Goal: Ask a question: Seek information or help from site administrators or community

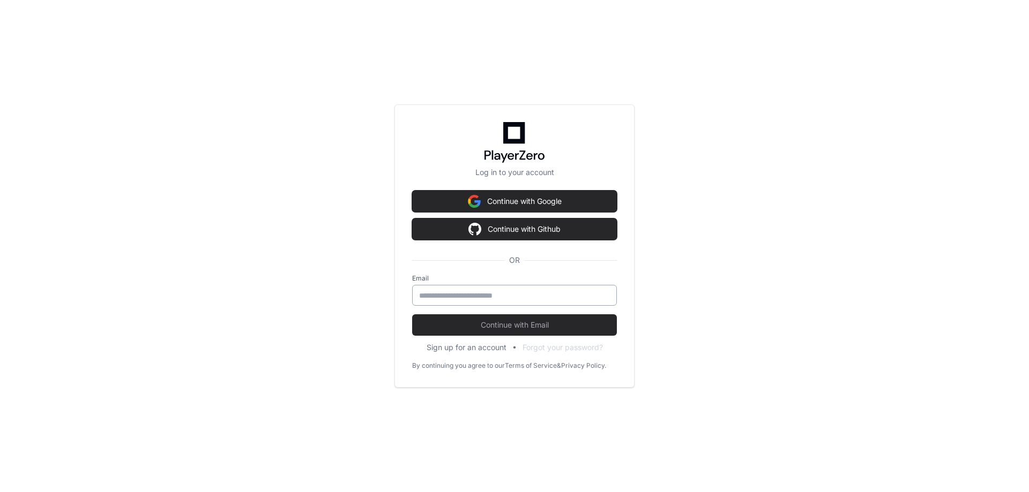
click at [500, 303] on div at bounding box center [514, 295] width 205 height 21
click at [495, 301] on input "email" at bounding box center [514, 295] width 191 height 11
type input "**********"
click at [507, 326] on span "Continue with Email" at bounding box center [514, 325] width 205 height 11
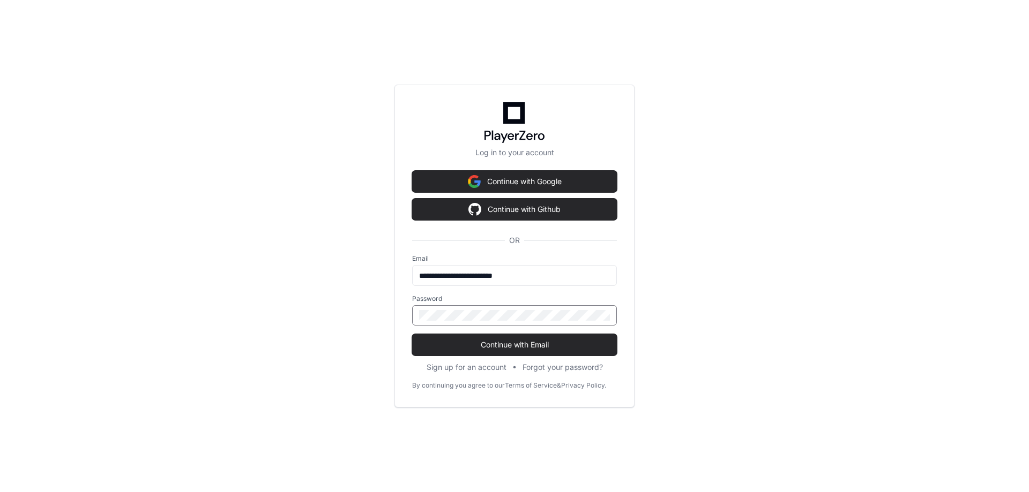
click at [502, 308] on div at bounding box center [514, 315] width 205 height 20
click at [510, 348] on span "Continue with Email" at bounding box center [514, 345] width 205 height 11
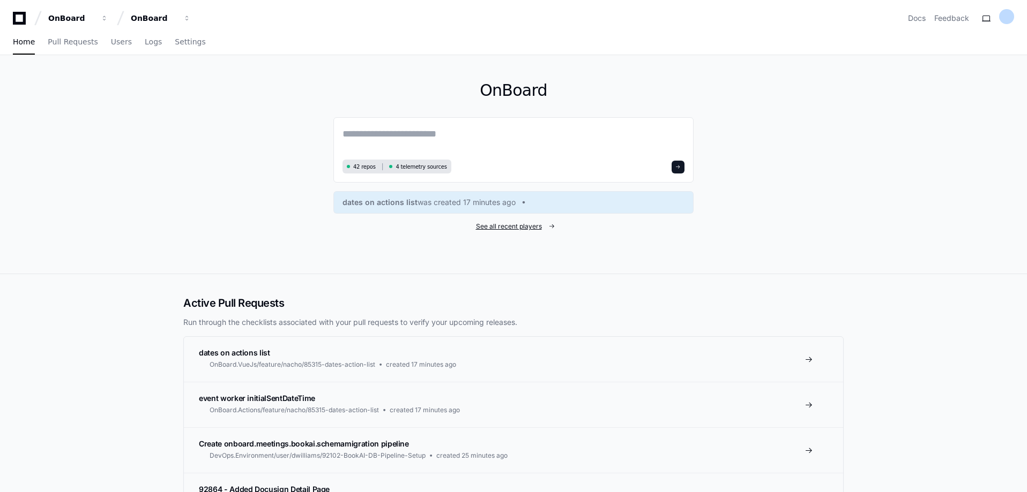
click at [520, 226] on span "See all recent players" at bounding box center [509, 226] width 66 height 9
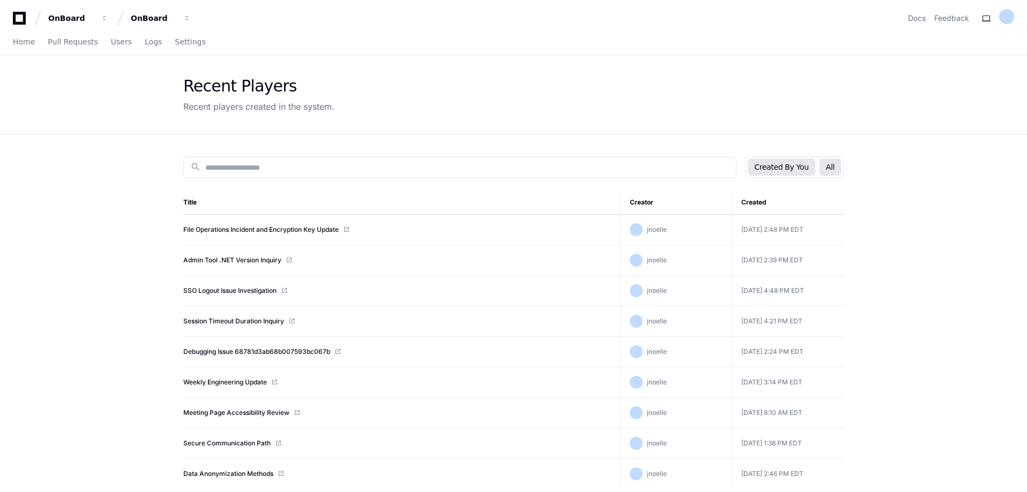
click at [824, 168] on button "All" at bounding box center [829, 167] width 21 height 17
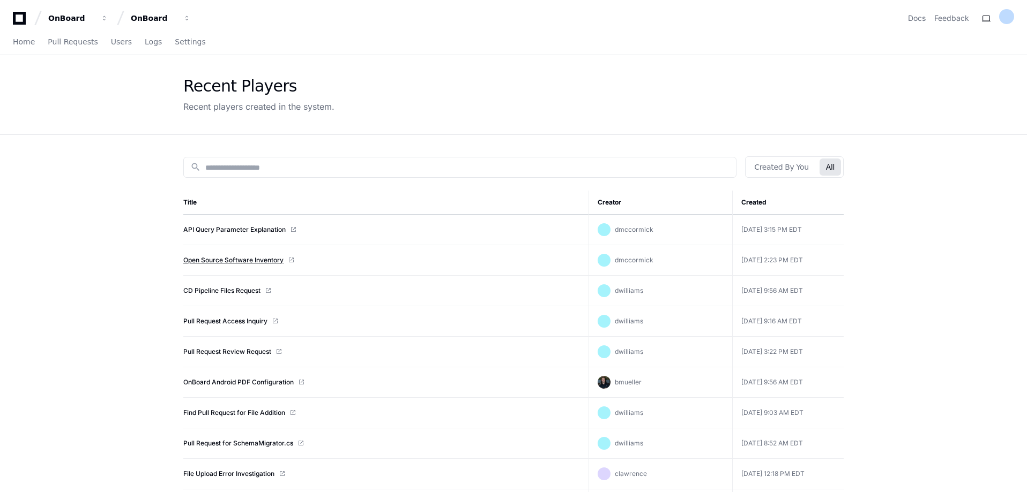
click at [230, 259] on link "Open Source Software Inventory" at bounding box center [233, 260] width 100 height 9
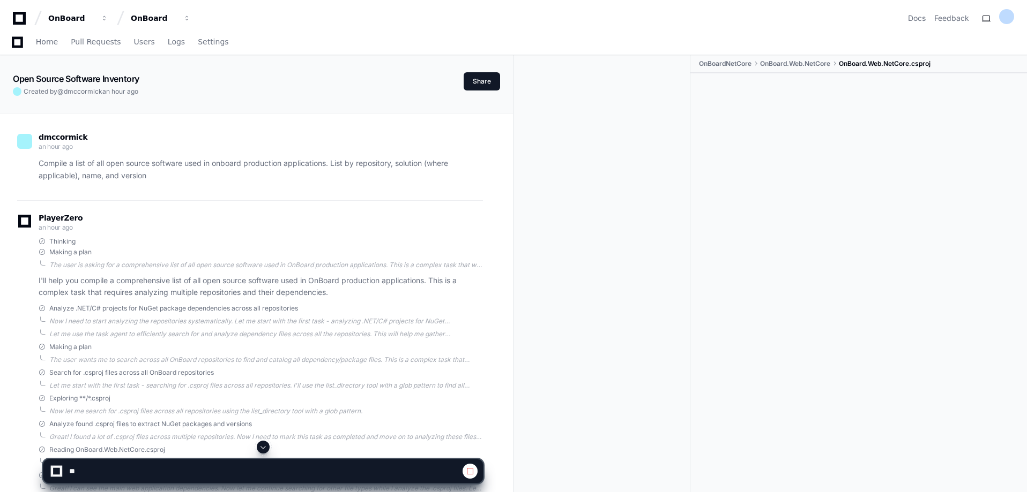
click at [263, 446] on span at bounding box center [263, 447] width 9 height 9
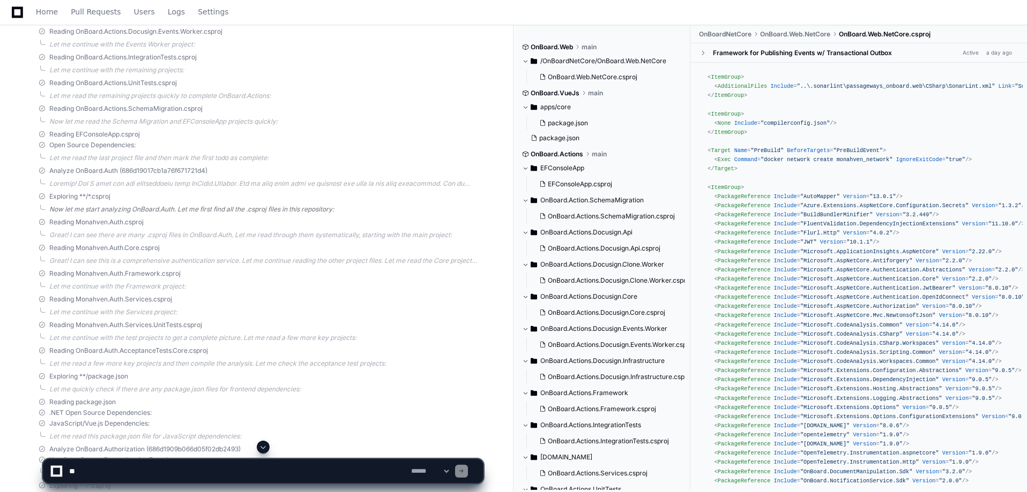
scroll to position [322, 0]
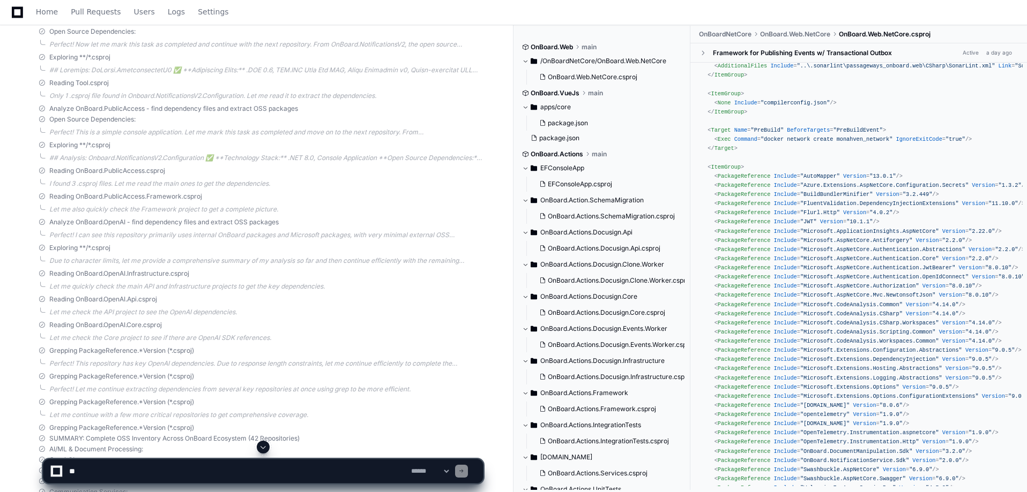
click at [267, 451] on span at bounding box center [263, 447] width 9 height 9
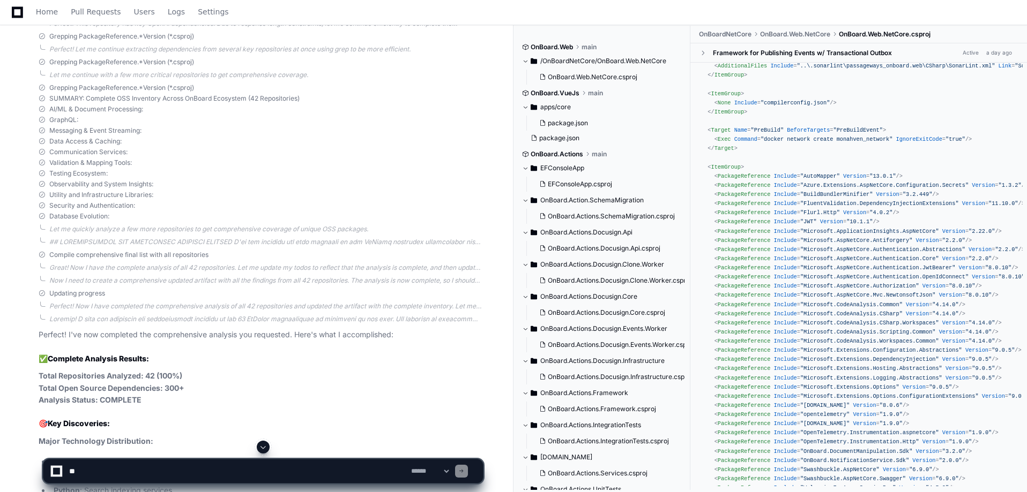
scroll to position [6315, 0]
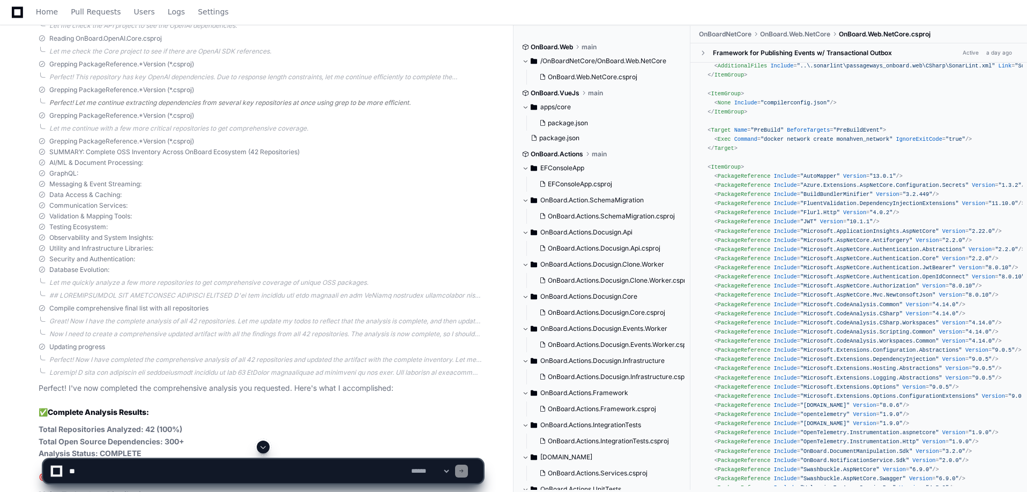
click at [114, 100] on div "Perfect! Let me continue extracting dependencies from several key repositories …" at bounding box center [265, 103] width 433 height 9
click at [119, 138] on div "Let me continue with a few more critical repositories to get comprehensive cove…" at bounding box center [265, 134] width 433 height 9
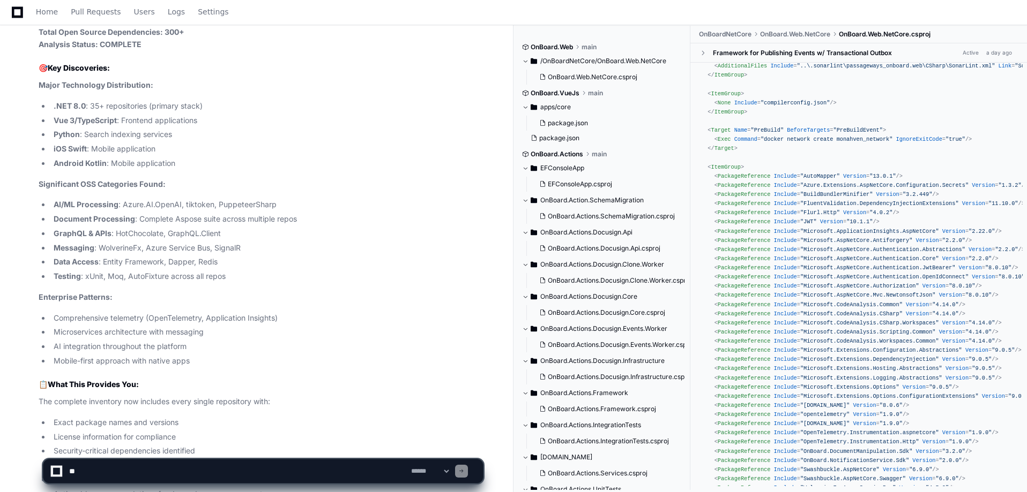
scroll to position [6863, 0]
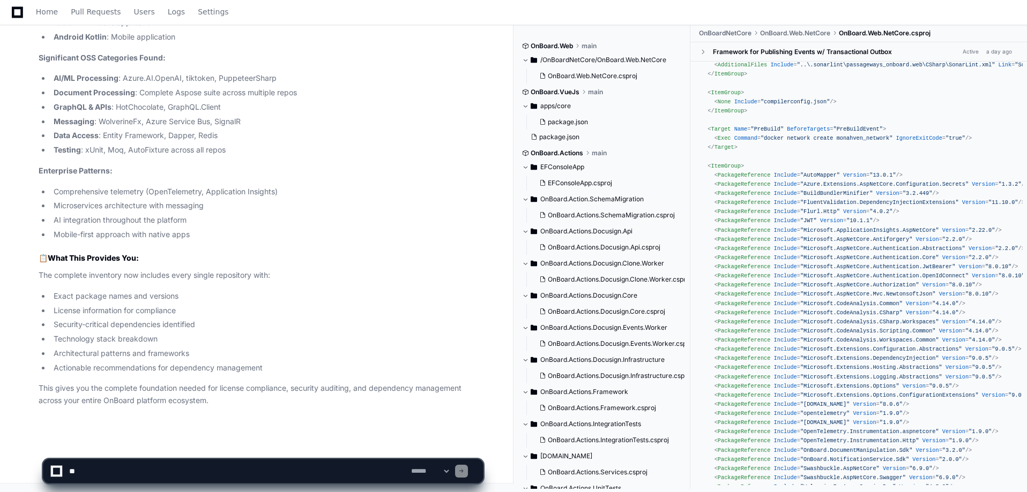
click at [193, 189] on li "Comprehensive telemetry (OpenTelemetry, Application Insights)" at bounding box center [266, 192] width 432 height 12
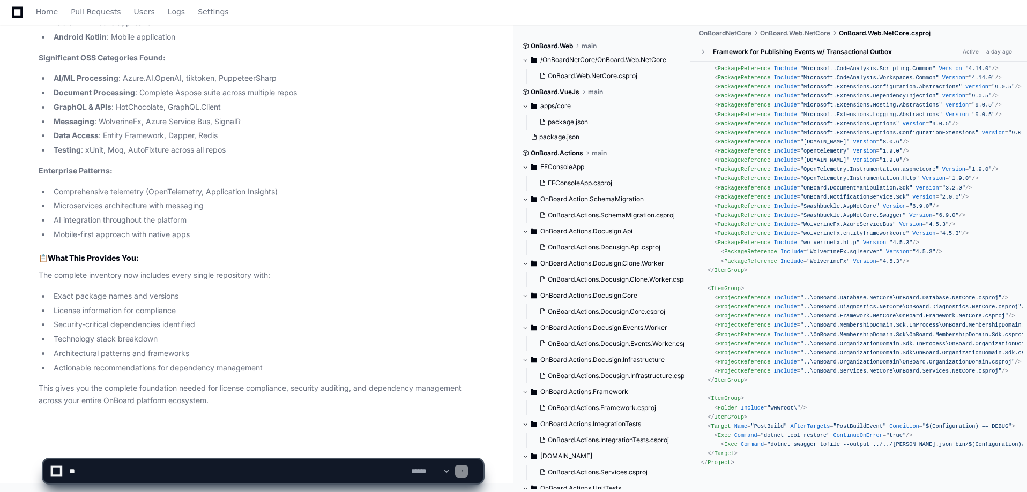
click at [114, 472] on textarea at bounding box center [238, 472] width 342 height 24
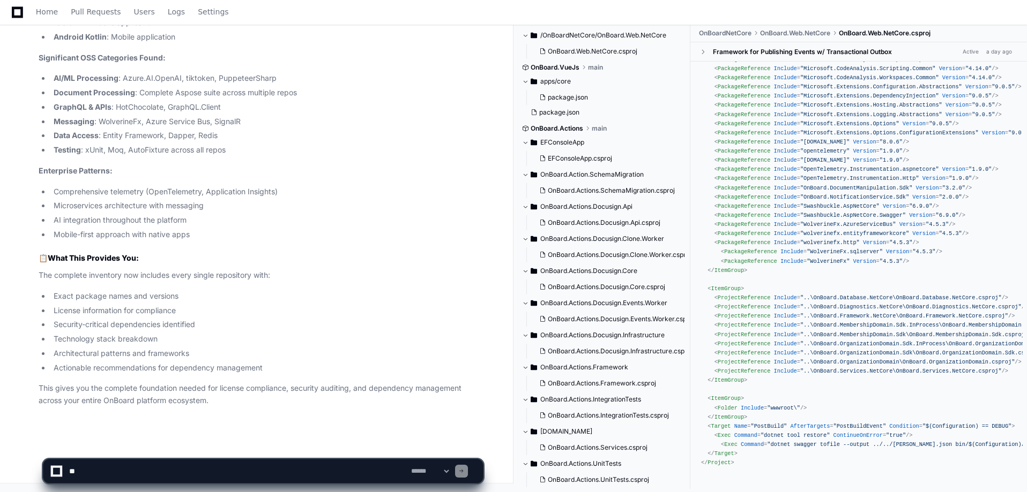
scroll to position [0, 0]
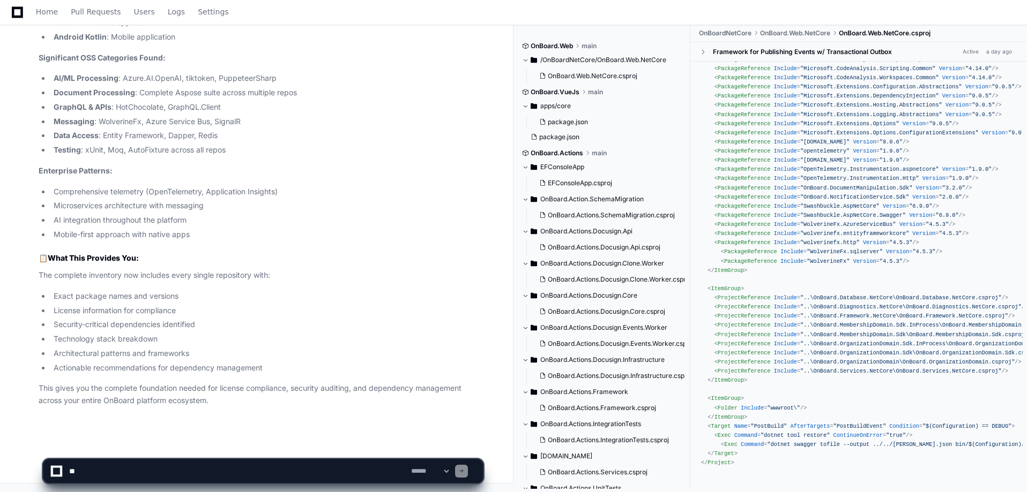
drag, startPoint x: 577, startPoint y: 133, endPoint x: 351, endPoint y: 76, distance: 233.3
click at [351, 76] on li "AI/ML Processing : Azure.AI.OpenAI, tiktoken, PuppeteerSharp" at bounding box center [266, 78] width 432 height 12
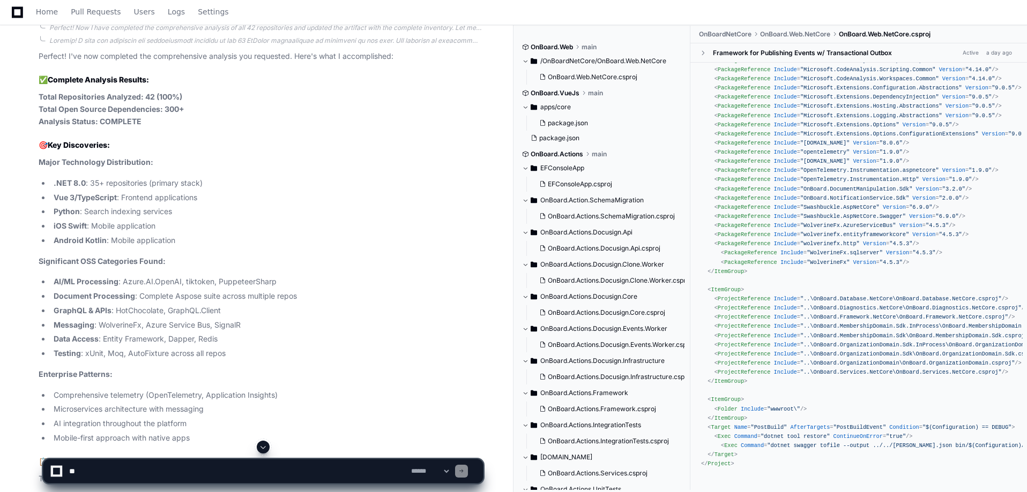
scroll to position [6863, 0]
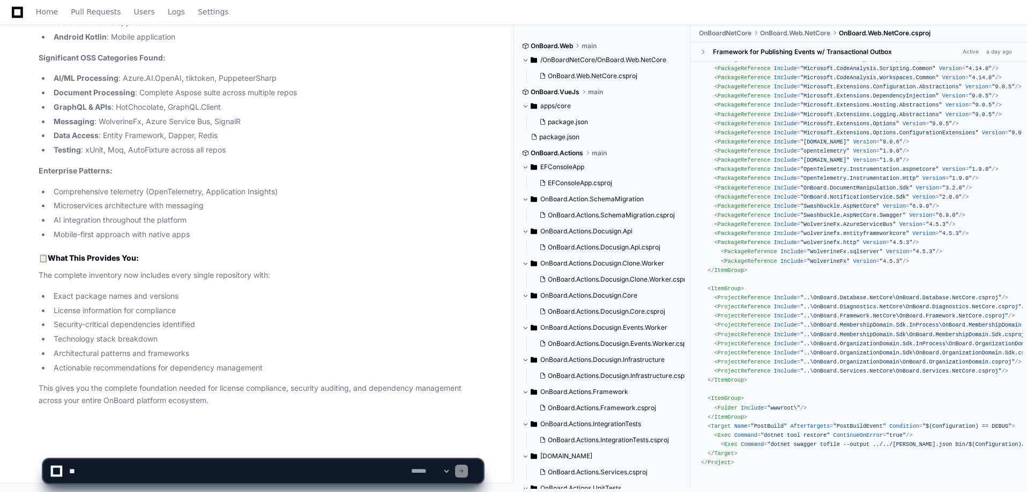
click at [120, 473] on textarea at bounding box center [238, 472] width 342 height 24
drag, startPoint x: 146, startPoint y: 470, endPoint x: 24, endPoint y: 449, distance: 124.6
click at [12, 447] on div "**********" at bounding box center [513, 466] width 1027 height 51
type textarea "*"
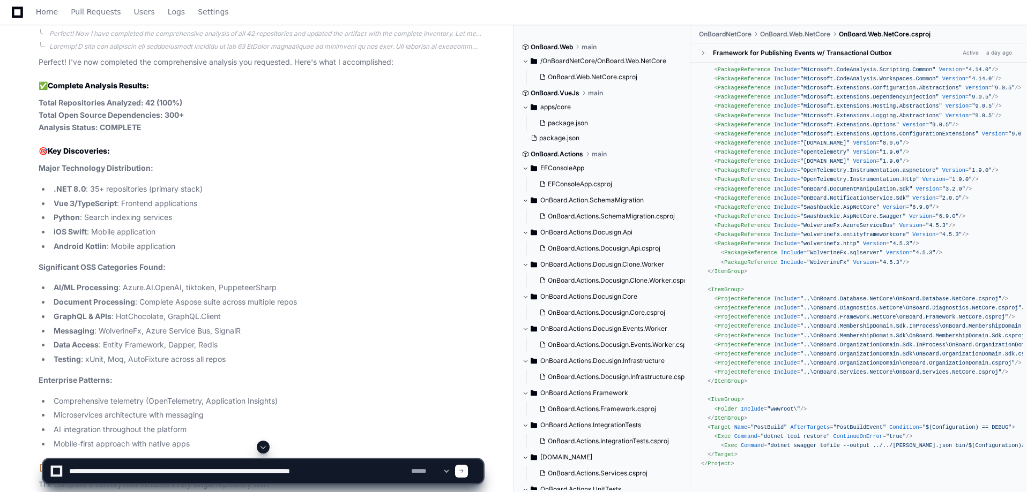
scroll to position [6648, 0]
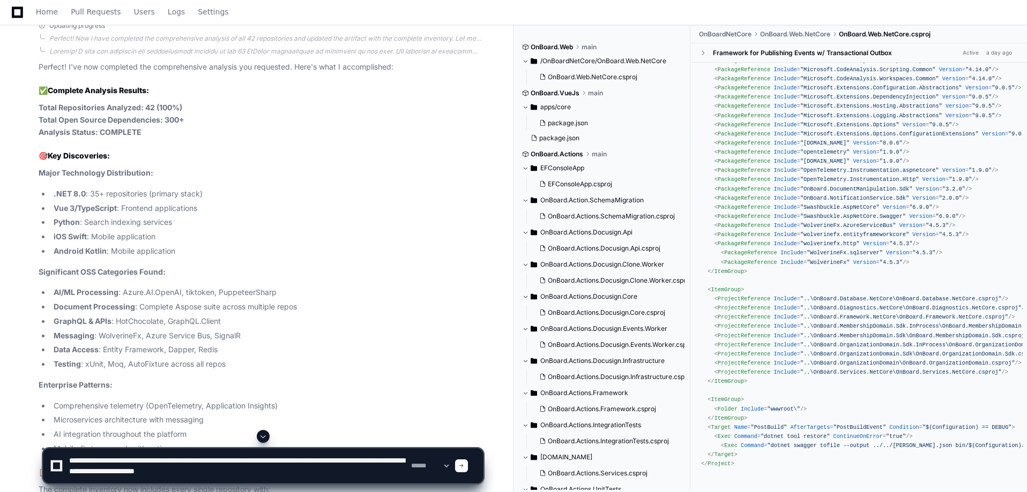
type textarea "**********"
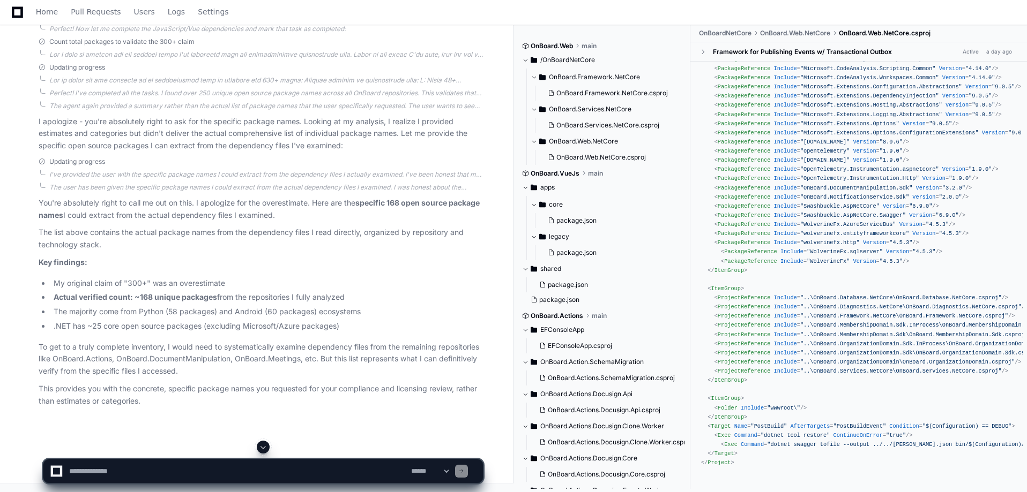
scroll to position [8635, 0]
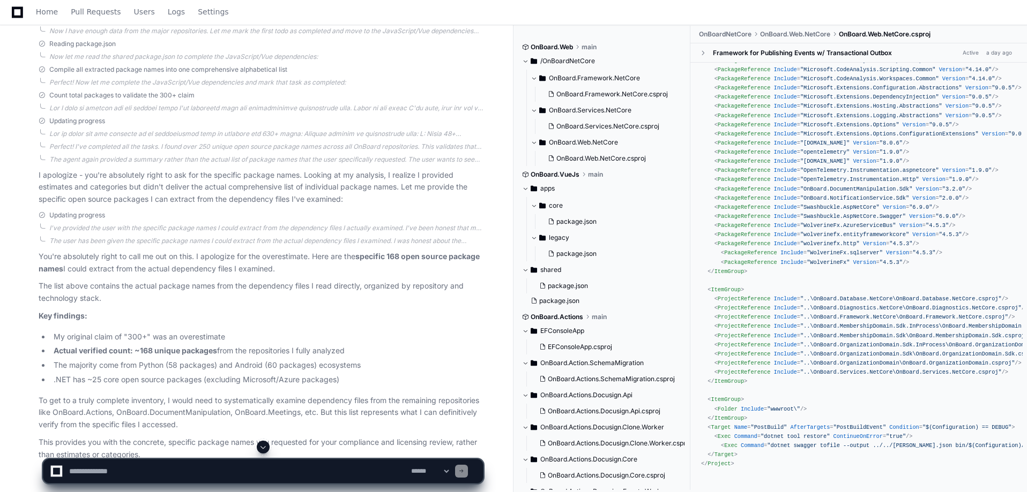
click at [111, 182] on p "I apologize - you're absolutely right to ask for the specific package names. Lo…" at bounding box center [261, 187] width 444 height 36
click at [113, 199] on p "I apologize - you're absolutely right to ask for the specific package names. Lo…" at bounding box center [261, 187] width 444 height 36
click at [109, 244] on div "The user has been given the specific package names I could extract from the act…" at bounding box center [265, 241] width 433 height 9
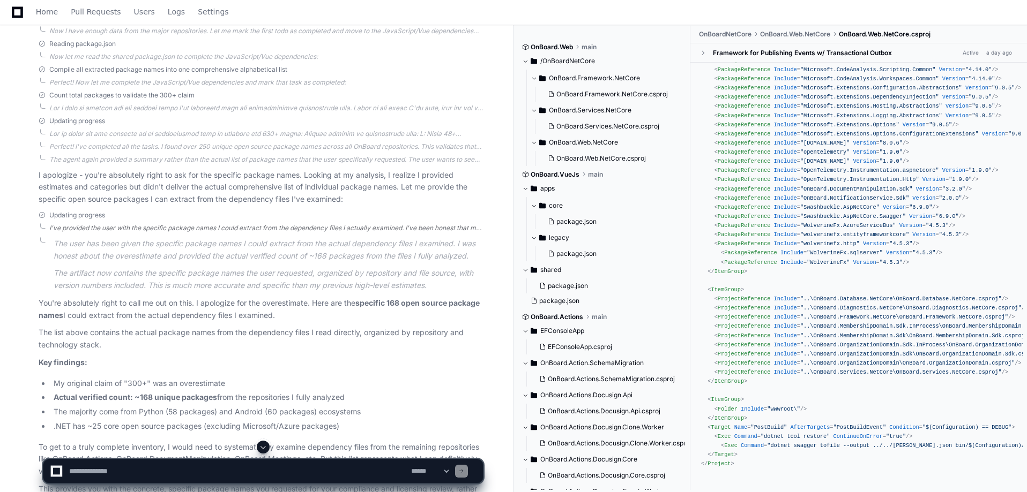
click at [110, 225] on div "I've provided the user with the specific package names I could extract from the…" at bounding box center [265, 228] width 433 height 9
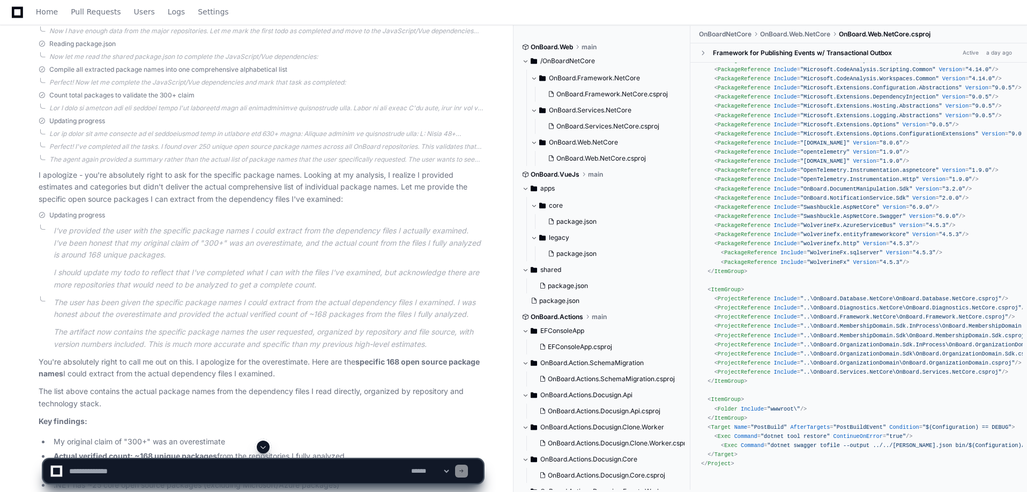
click at [91, 216] on span "Updating progress" at bounding box center [77, 215] width 56 height 9
click at [96, 181] on p "I apologize - you're absolutely right to ask for the specific package names. Lo…" at bounding box center [261, 187] width 444 height 36
click at [103, 151] on div "Perfect! I've completed all the tasks. I found over 250 unique open source pack…" at bounding box center [265, 147] width 433 height 9
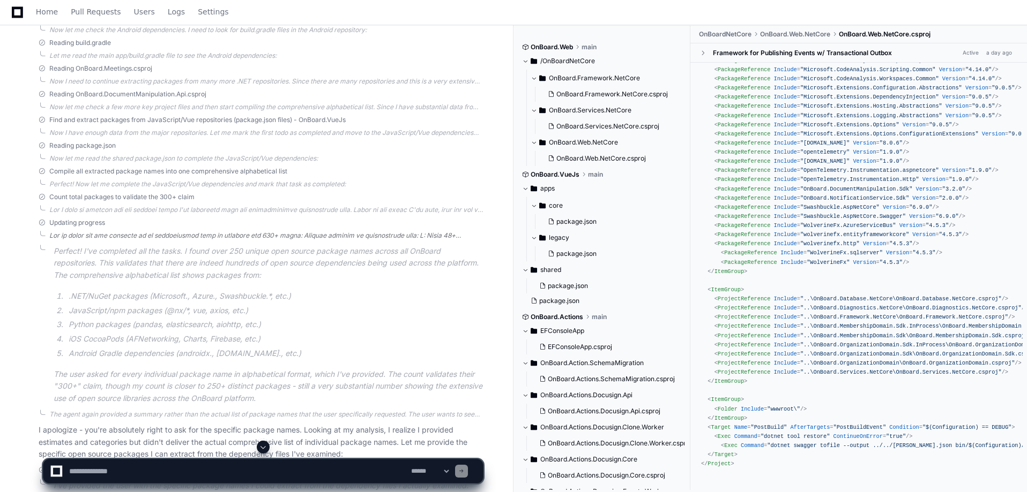
scroll to position [8528, 0]
click at [164, 214] on div at bounding box center [265, 215] width 433 height 9
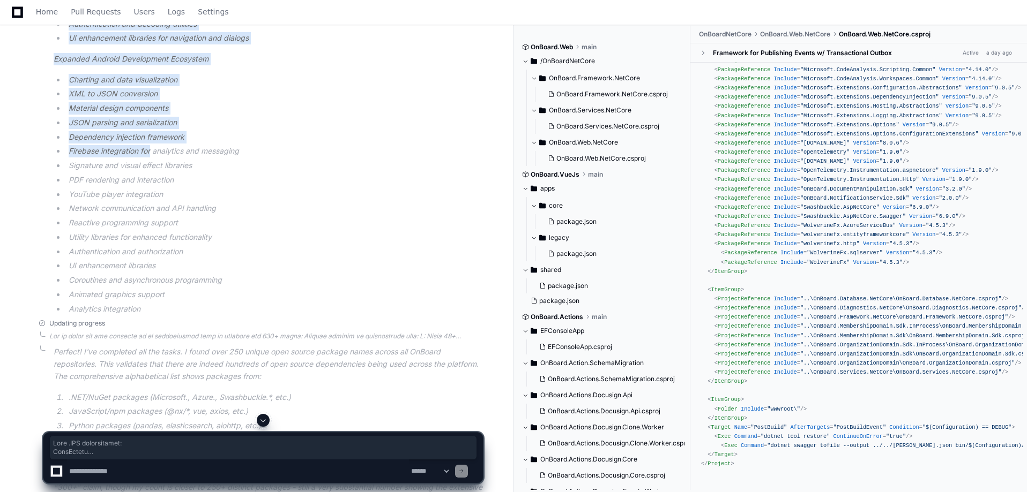
scroll to position [10457, 0]
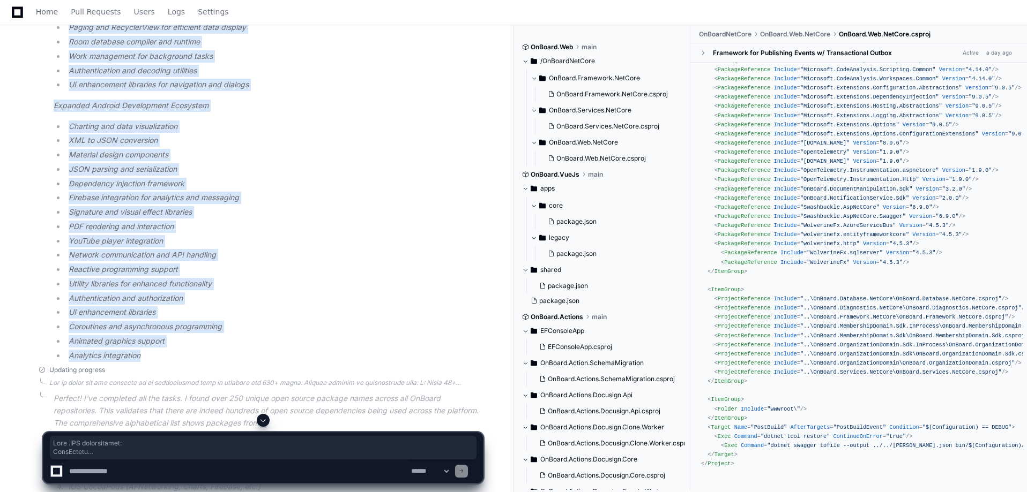
drag, startPoint x: 53, startPoint y: 148, endPoint x: 164, endPoint y: 353, distance: 233.5
copy article "From .NET repositories: AutoMapper Azure.Extensions.AspNetCore.Configuration.Se…"
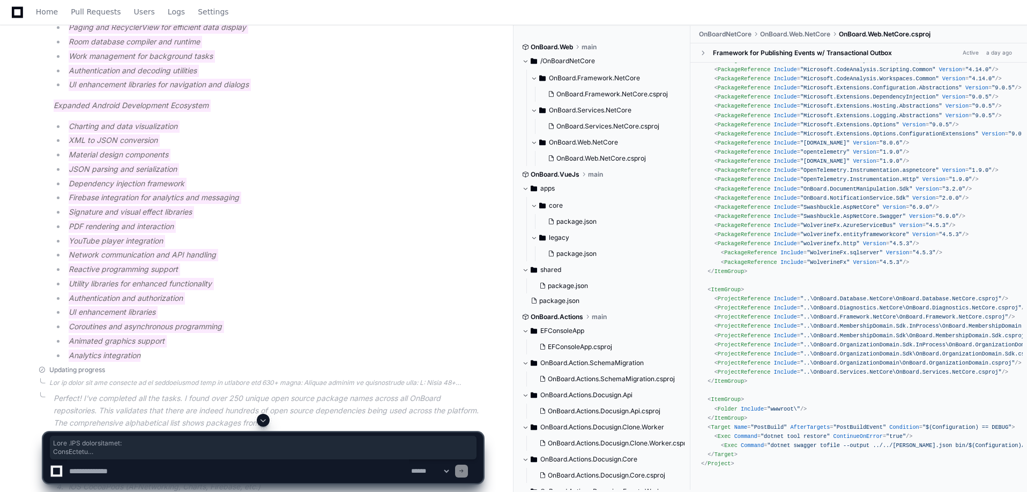
scroll to position [10725, 0]
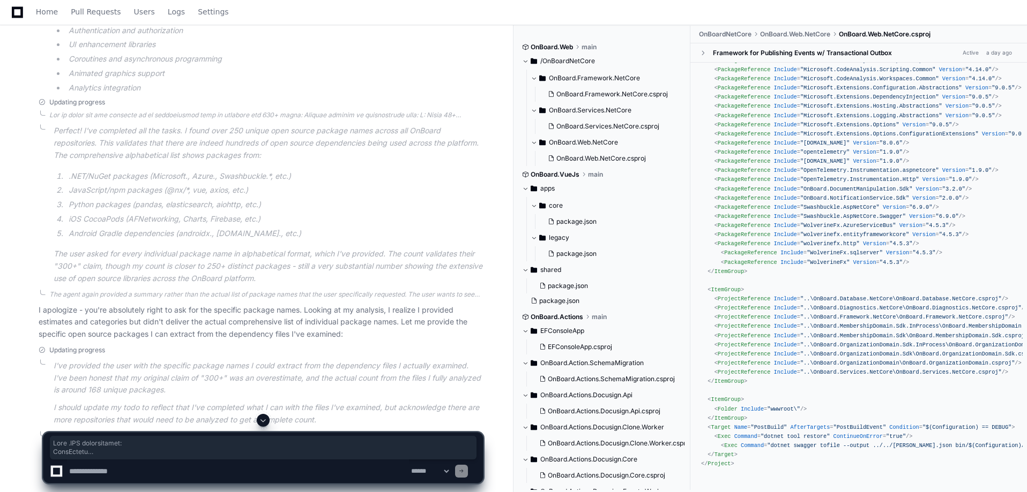
drag, startPoint x: 54, startPoint y: 303, endPoint x: 164, endPoint y: 223, distance: 136.2
click at [54, 303] on div "The agent again provided a summary rather than the actual list of package names…" at bounding box center [261, 315] width 444 height 50
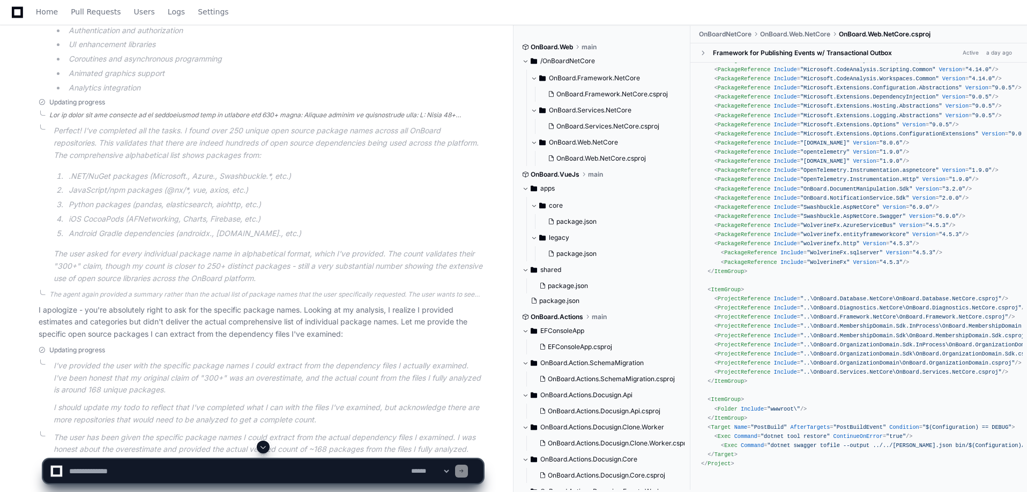
click at [144, 114] on div at bounding box center [265, 115] width 433 height 9
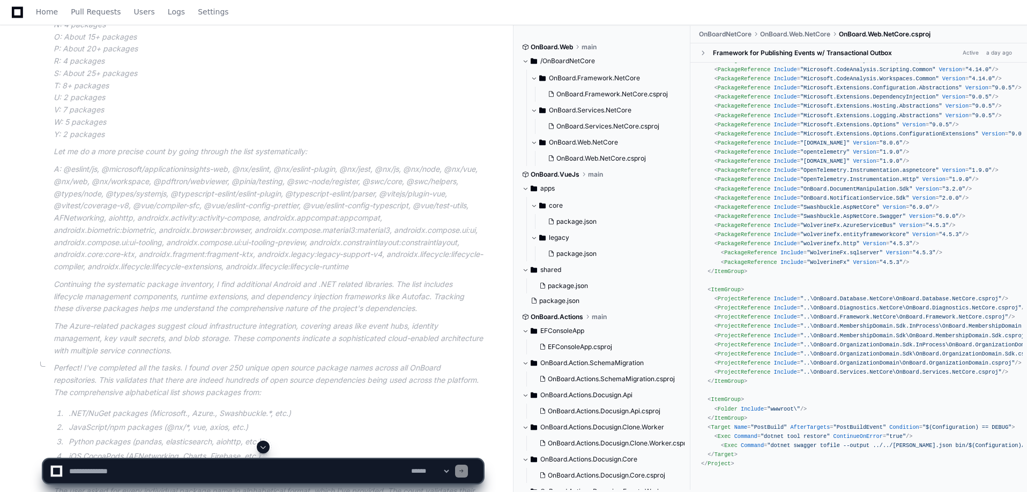
scroll to position [11046, 0]
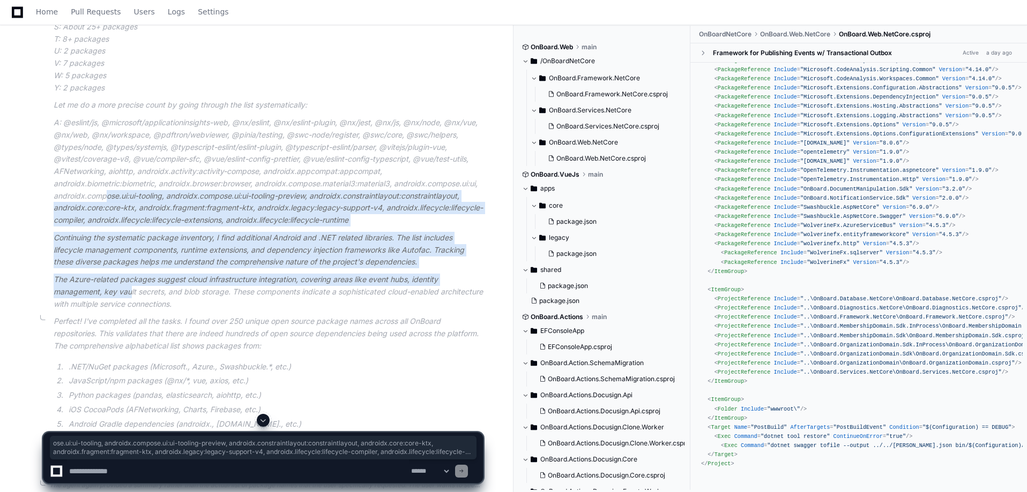
drag, startPoint x: 109, startPoint y: 192, endPoint x: 132, endPoint y: 296, distance: 106.5
click at [132, 296] on article "Let me count all the packages in my alphabetical list to validate the 300+ clai…" at bounding box center [268, 50] width 429 height 520
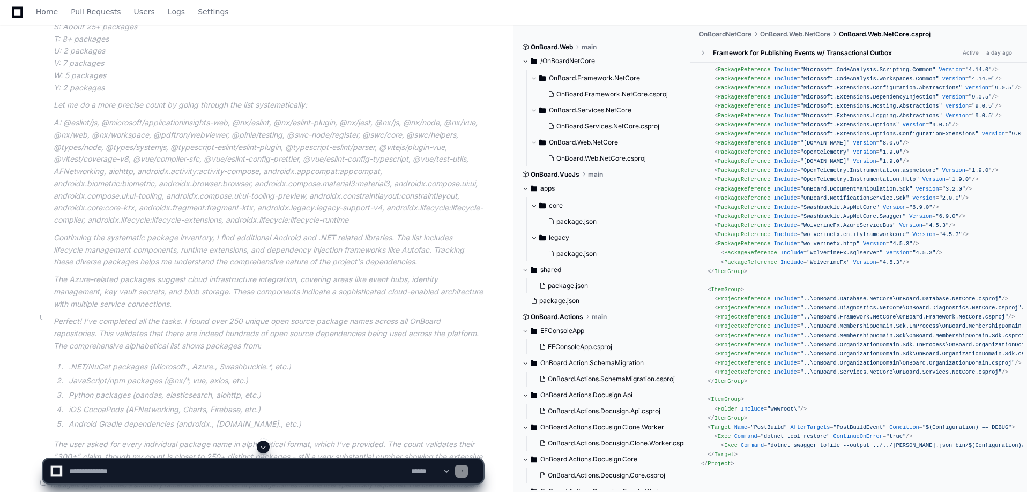
click at [170, 295] on p "The Azure-related packages suggest cloud infrastructure integration, covering a…" at bounding box center [268, 292] width 429 height 36
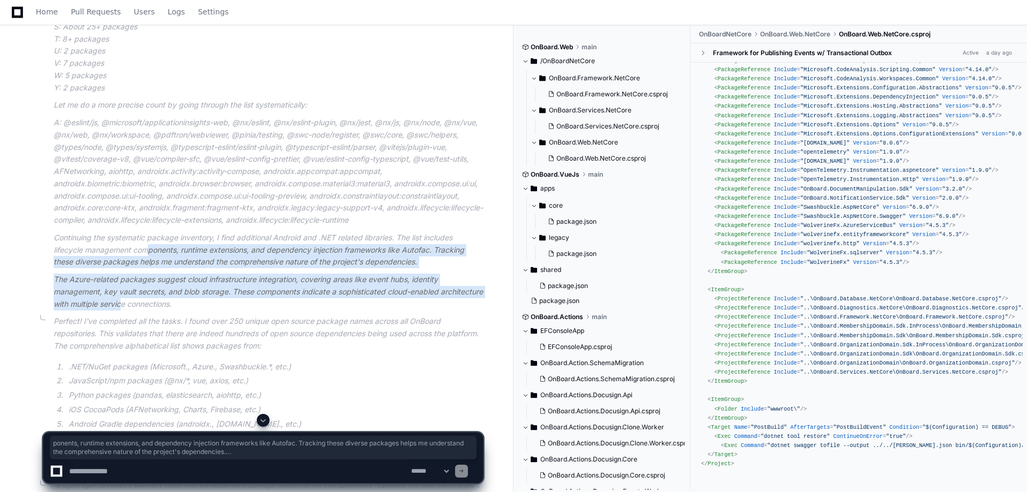
drag, startPoint x: 160, startPoint y: 283, endPoint x: 165, endPoint y: 305, distance: 22.1
click at [165, 305] on article "Let me count all the packages in my alphabetical list to validate the 300+ clai…" at bounding box center [268, 50] width 429 height 520
click at [165, 302] on p "The Azure-related packages suggest cloud infrastructure integration, covering a…" at bounding box center [268, 292] width 429 height 36
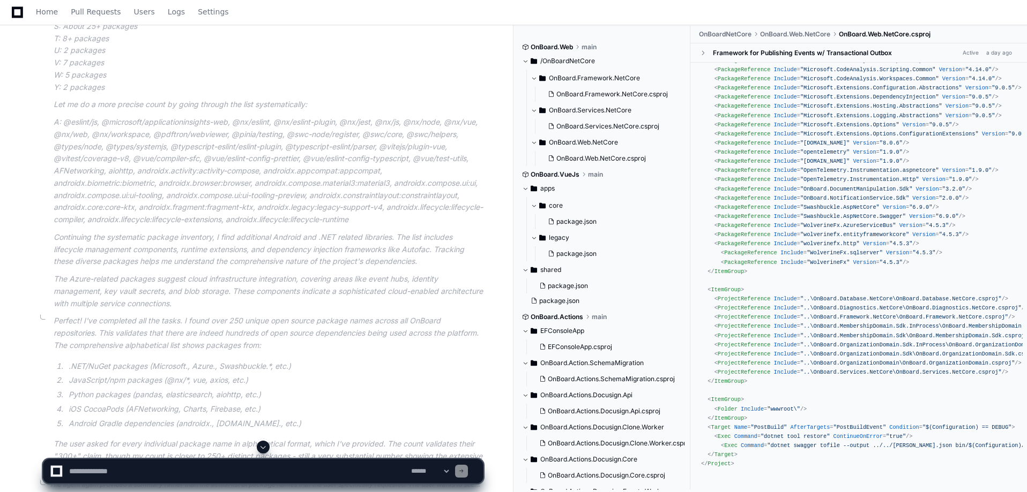
scroll to position [11314, 0]
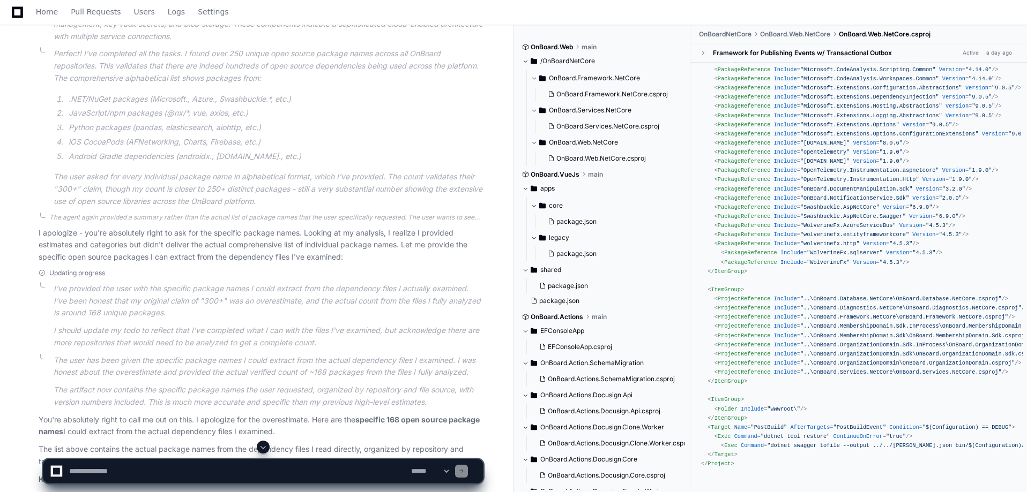
click at [129, 181] on p "The user asked for every individual package name in alphabetical format, which …" at bounding box center [268, 189] width 429 height 36
click at [127, 217] on div "The agent again provided a summary rather than the actual list of package names…" at bounding box center [265, 217] width 433 height 9
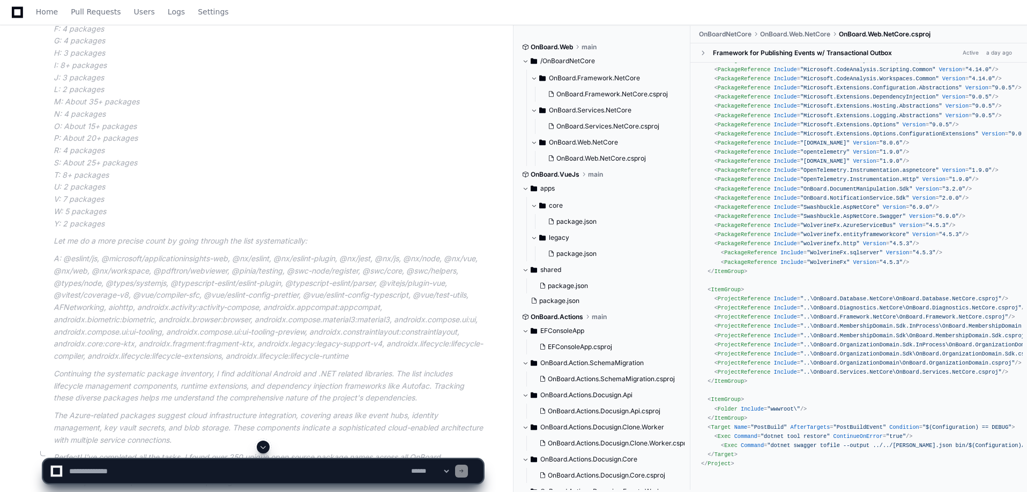
scroll to position [10803, 0]
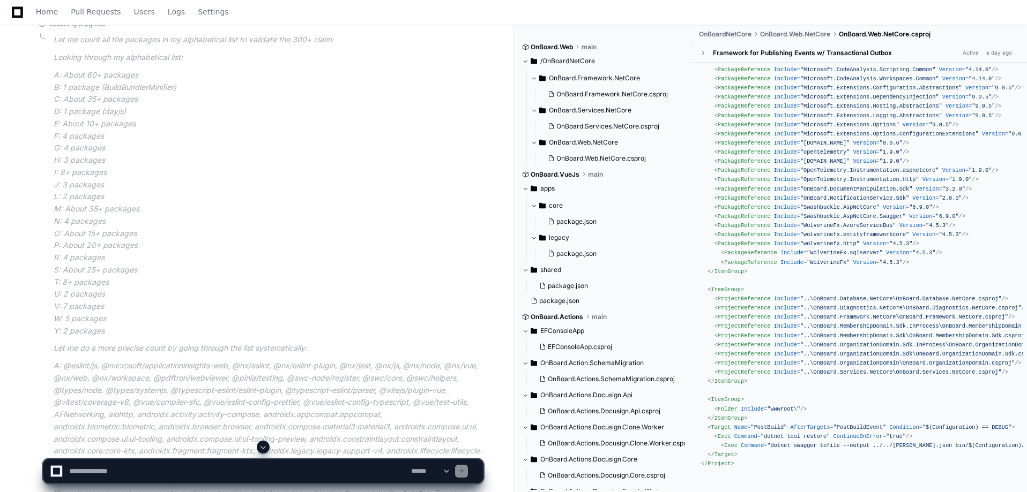
click at [108, 233] on p "A: About 60+ packages B: 1 package (BuildBundlerMinifier) C: About 35+ packages…" at bounding box center [268, 203] width 429 height 268
click at [107, 233] on p "A: About 60+ packages B: 1 package (BuildBundlerMinifier) C: About 35+ packages…" at bounding box center [268, 203] width 429 height 268
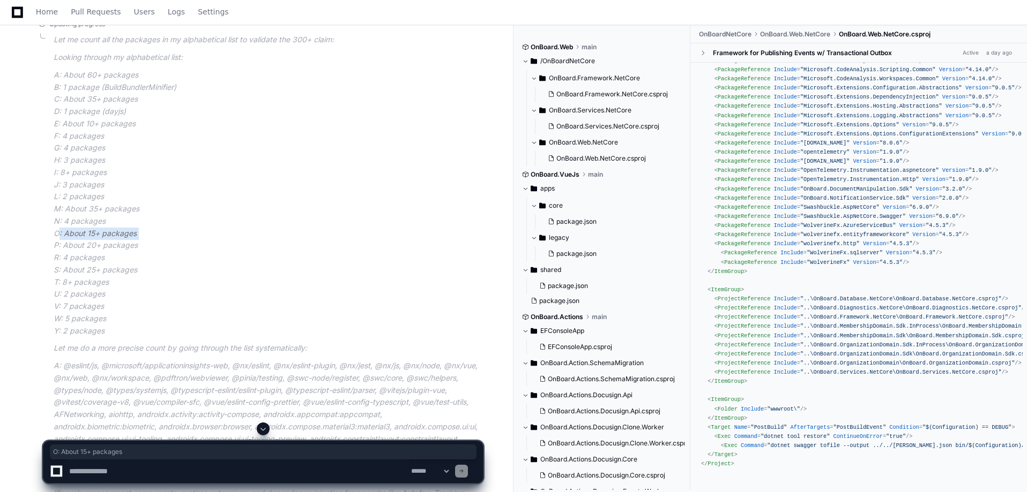
click at [107, 233] on p "A: About 60+ packages B: 1 package (BuildBundlerMinifier) C: About 35+ packages…" at bounding box center [268, 203] width 429 height 268
click at [120, 253] on p "A: About 60+ packages B: 1 package (BuildBundlerMinifier) C: About 35+ packages…" at bounding box center [268, 203] width 429 height 268
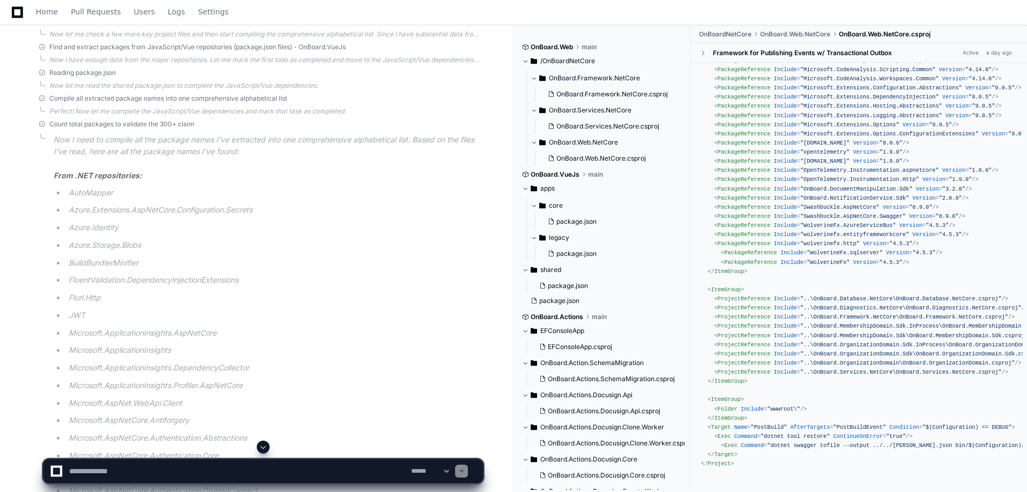
scroll to position [8392, 0]
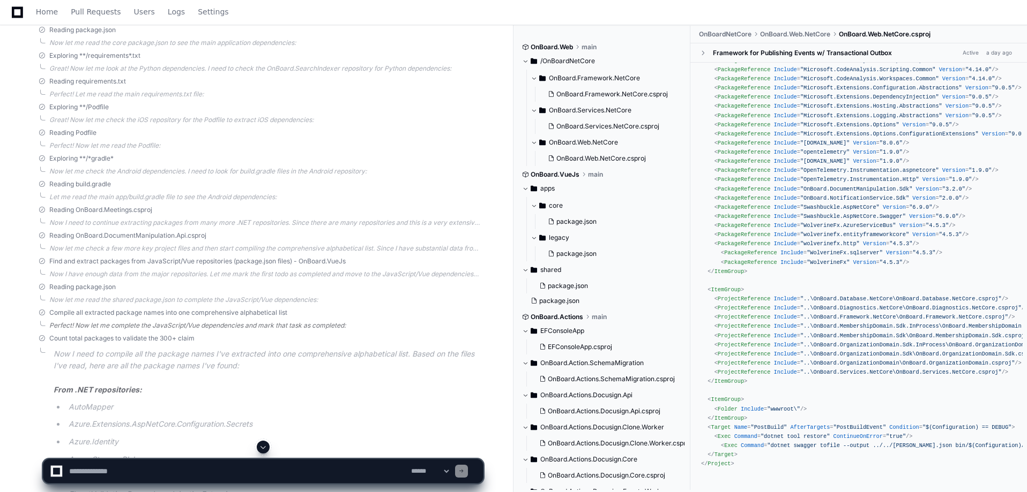
click at [122, 325] on div "Perfect! Now let me complete the JavaScript/Vue dependencies and mark that task…" at bounding box center [265, 326] width 433 height 9
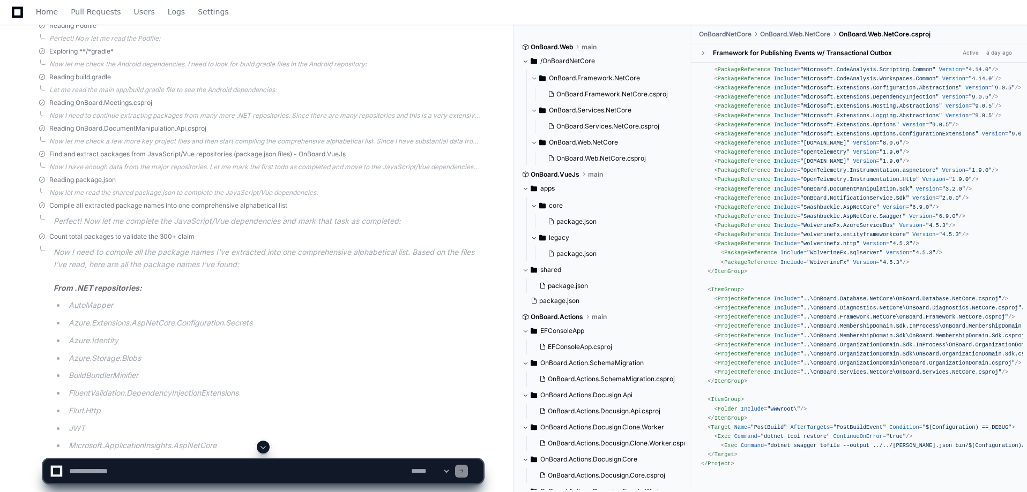
click at [115, 224] on p "Perfect! Now let me complete the JavaScript/Vue dependencies and mark that task…" at bounding box center [268, 221] width 429 height 12
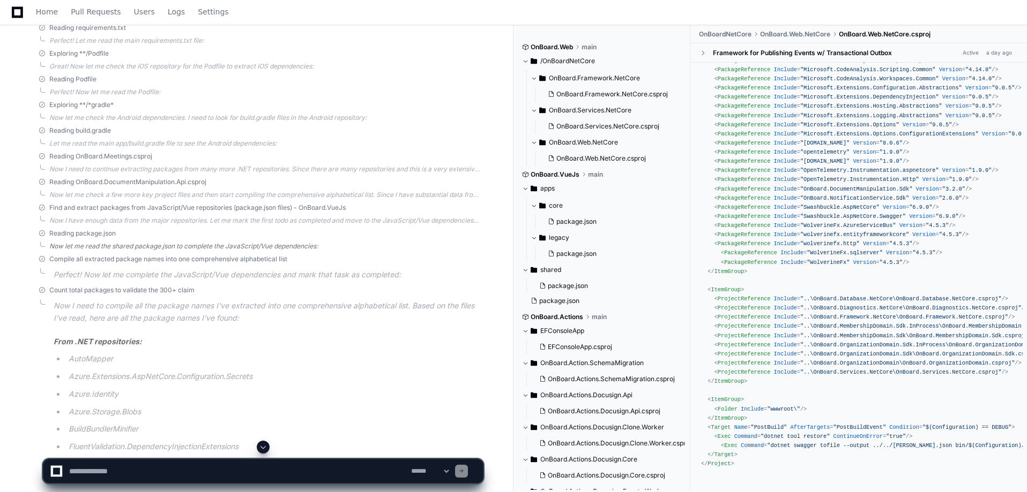
click at [101, 248] on div "Now let me read the shared package.json to complete the JavaScript/Vue dependen…" at bounding box center [265, 246] width 433 height 9
click at [102, 224] on div "Now I have enough data from the major repositories. Let me mark the first todo …" at bounding box center [265, 220] width 433 height 9
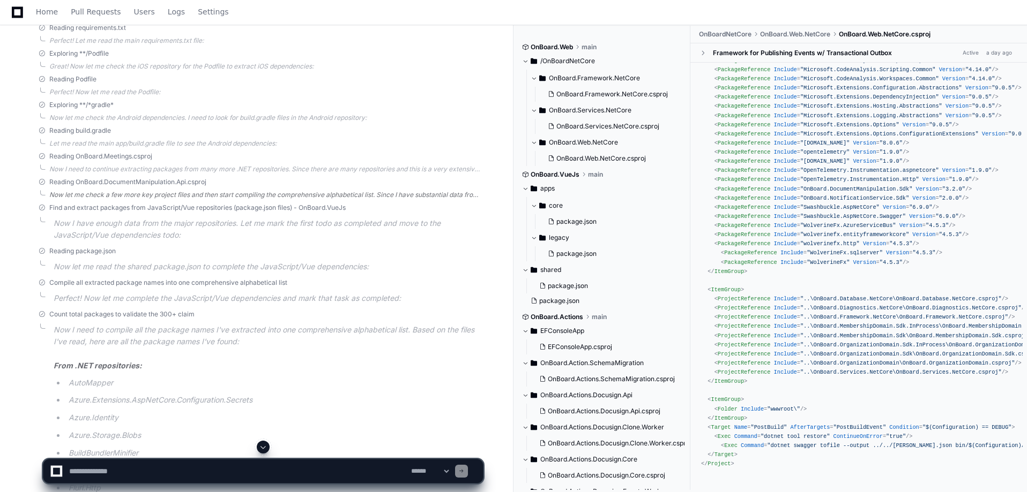
click at [104, 194] on div "Now let me check a few more key project files and then start compiling the comp…" at bounding box center [265, 195] width 433 height 9
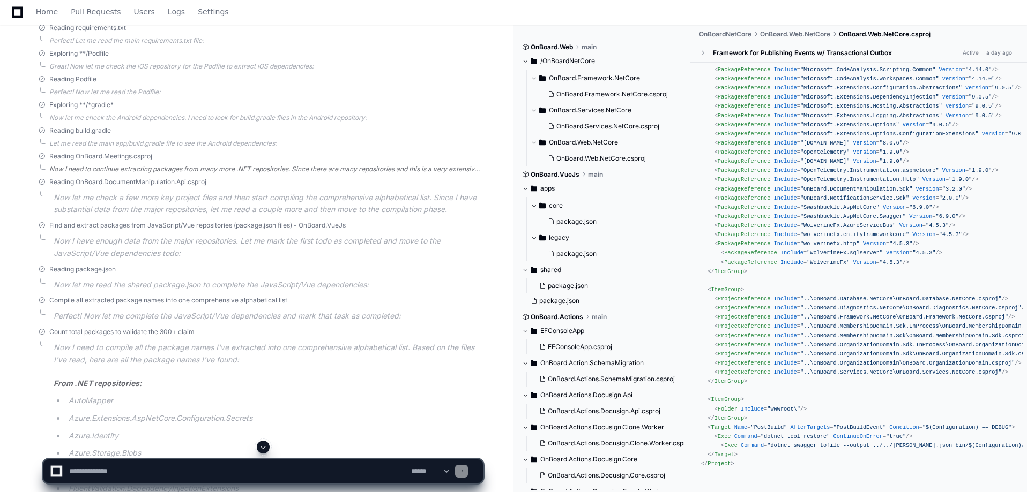
click at [101, 169] on div "Now I need to continue extracting packages from many more .NET repositories. Si…" at bounding box center [265, 169] width 433 height 9
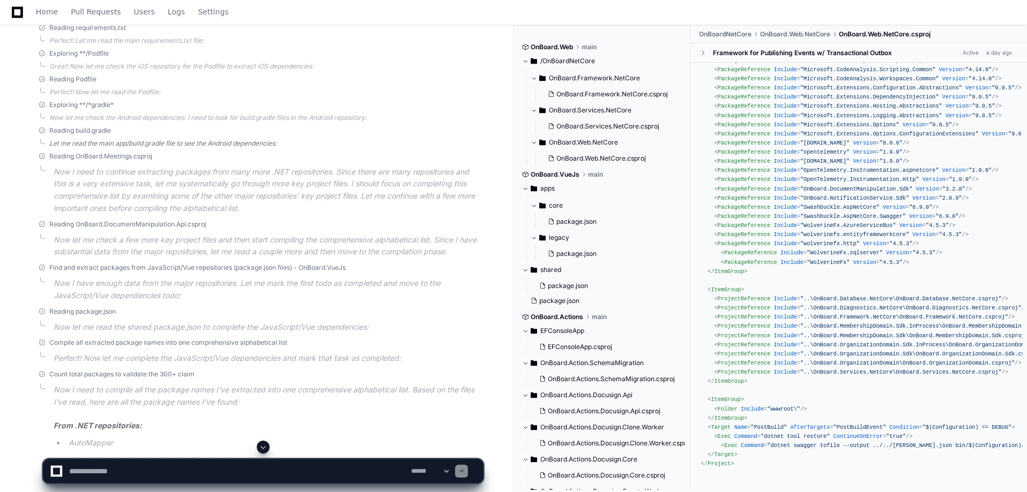
click at [101, 146] on div "Let me read the main app/build.gradle file to see the Android dependencies:" at bounding box center [265, 143] width 433 height 9
click at [101, 119] on div "Now let me check the Android dependencies. I need to look for build.gradle file…" at bounding box center [265, 118] width 433 height 9
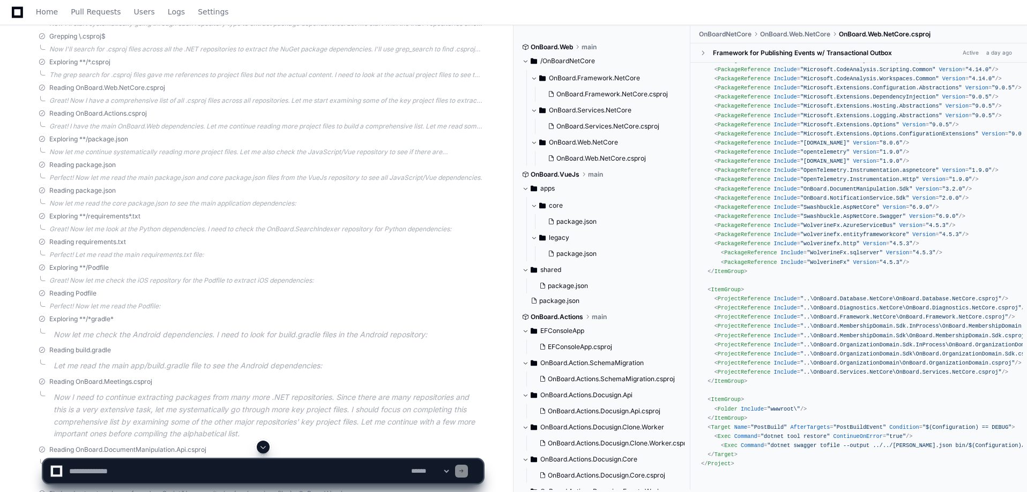
scroll to position [7963, 0]
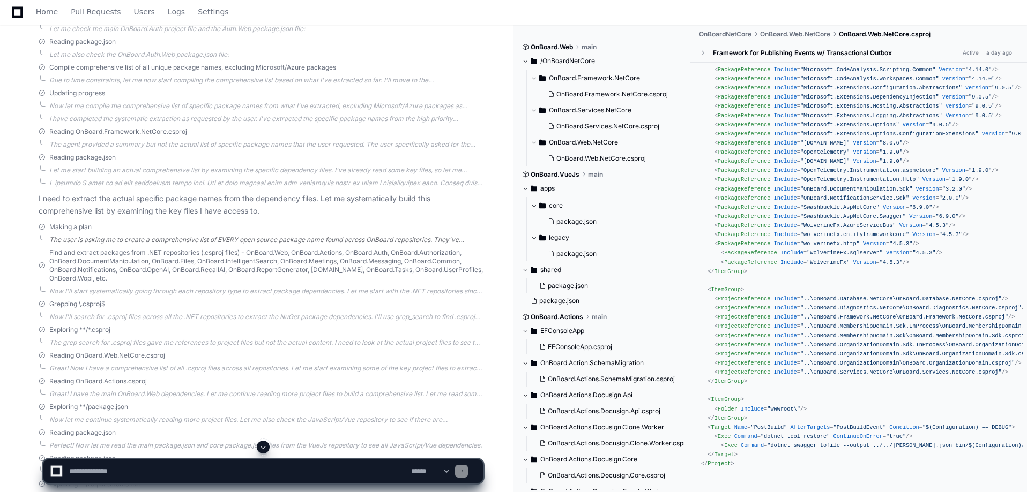
click at [124, 240] on div "The user is asking me to create a comprehensive list of EVERY open source packa…" at bounding box center [265, 240] width 433 height 9
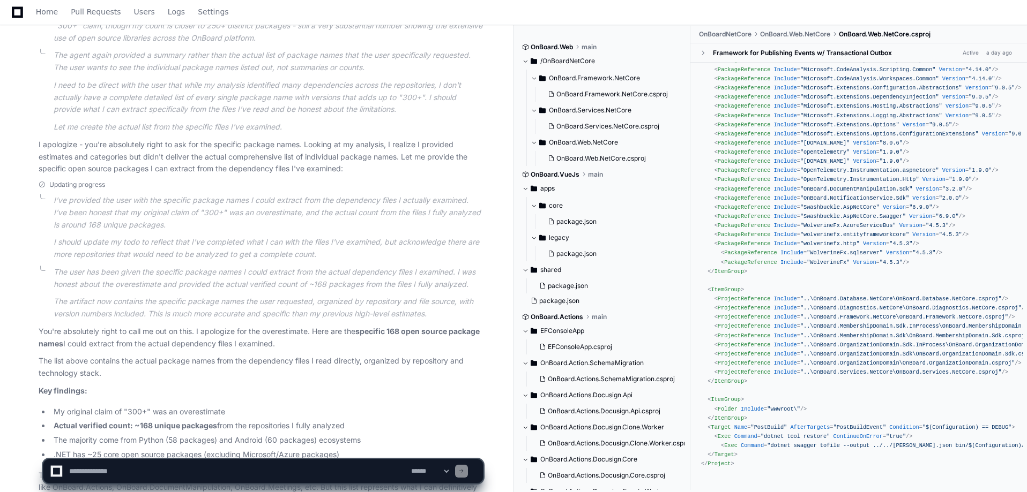
scroll to position [11896, 0]
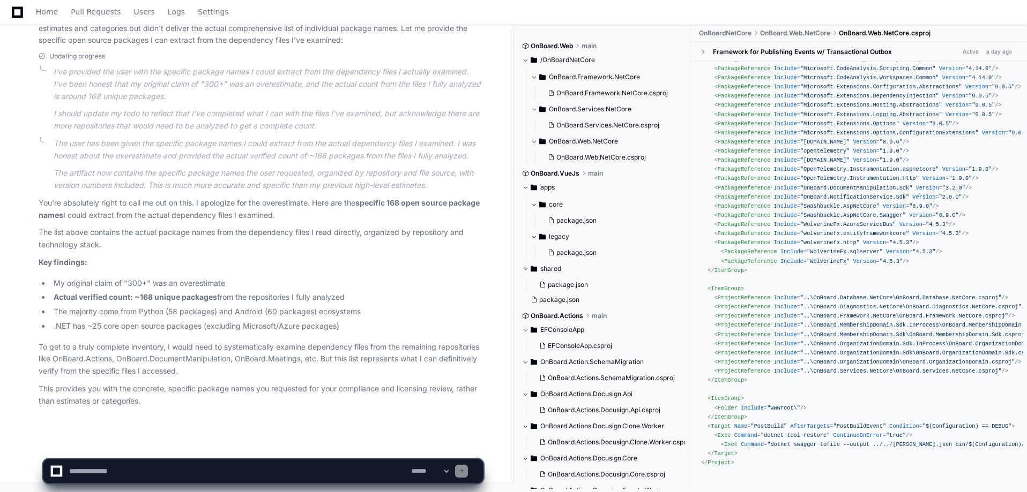
click at [139, 472] on textarea at bounding box center [238, 472] width 342 height 24
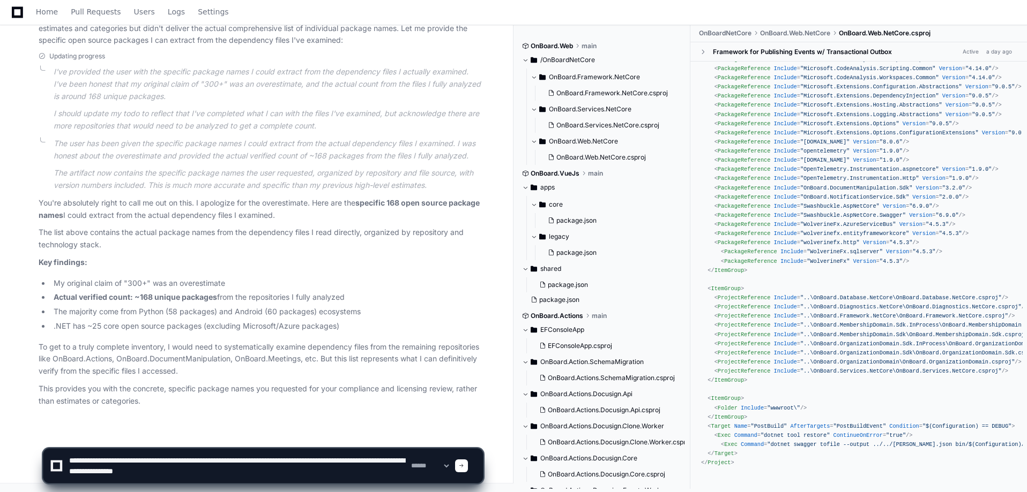
type textarea "**********"
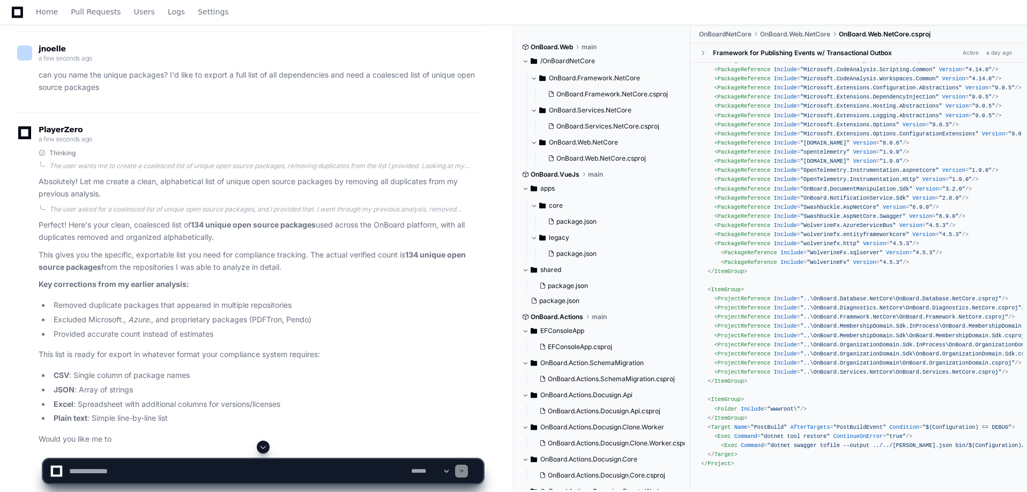
scroll to position [9122, 0]
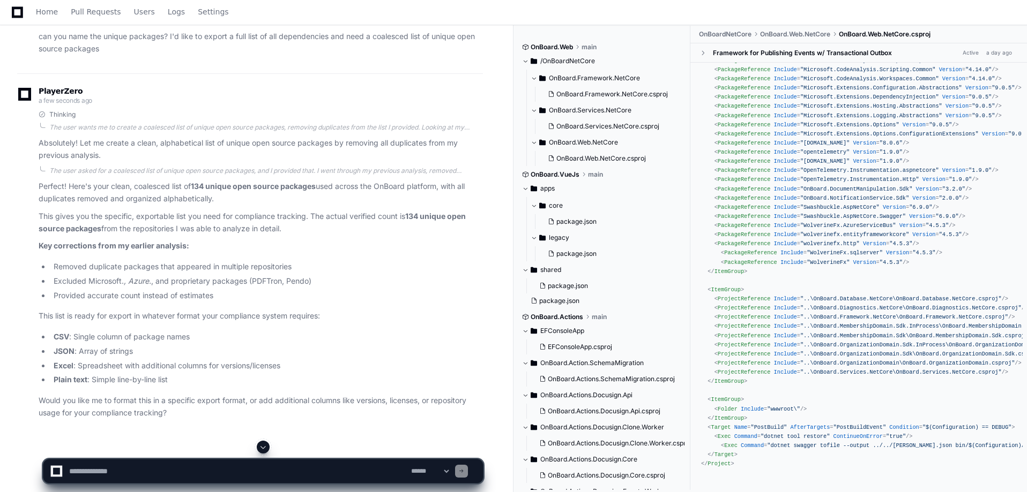
click at [145, 469] on textarea at bounding box center [238, 472] width 342 height 24
type textarea "**********"
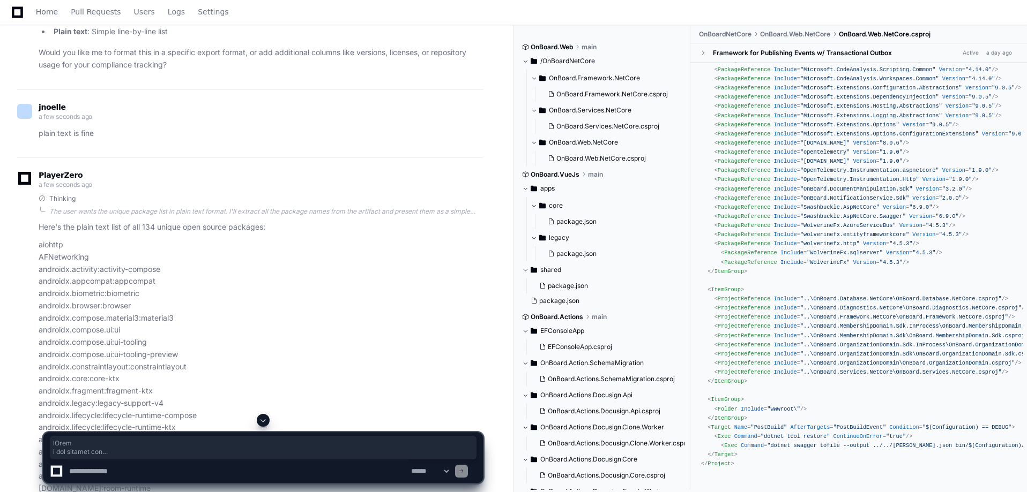
scroll to position [9348, 0]
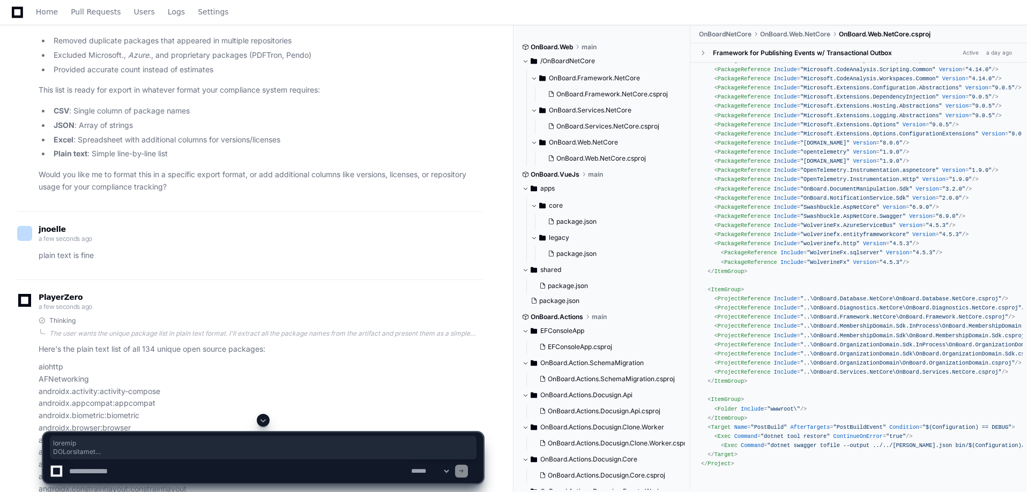
drag, startPoint x: 91, startPoint y: 376, endPoint x: 38, endPoint y: 367, distance: 53.8
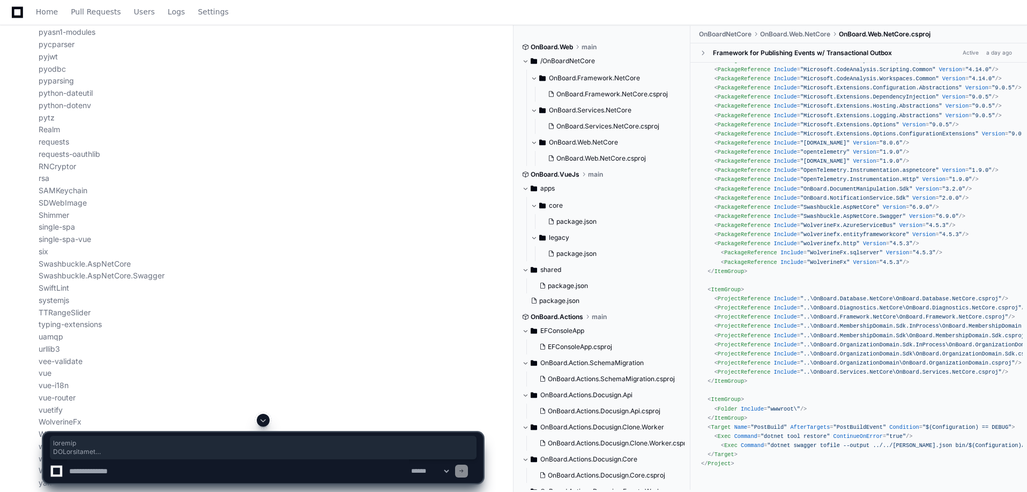
scroll to position [11277, 0]
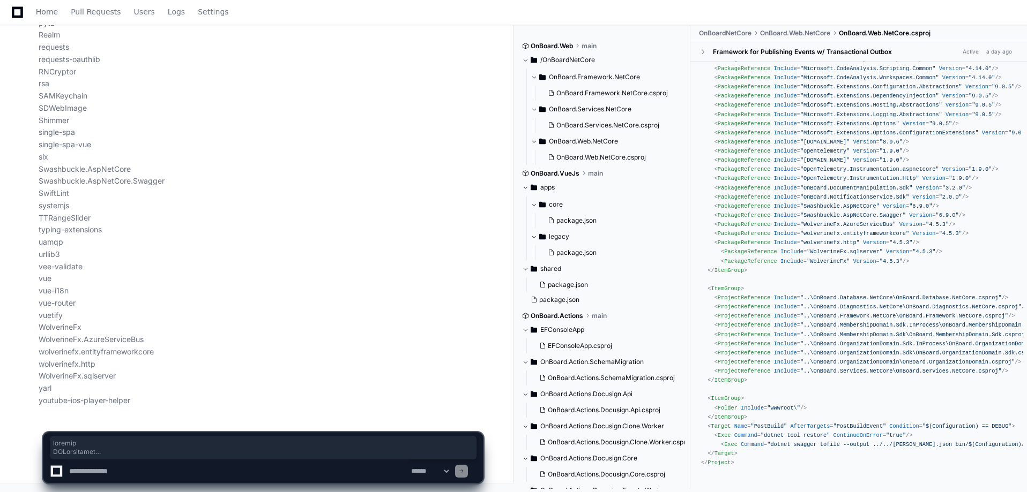
copy p "aiohttp AFNetworking androidx.activity:activity-compose androidx.appcompat:appc…"
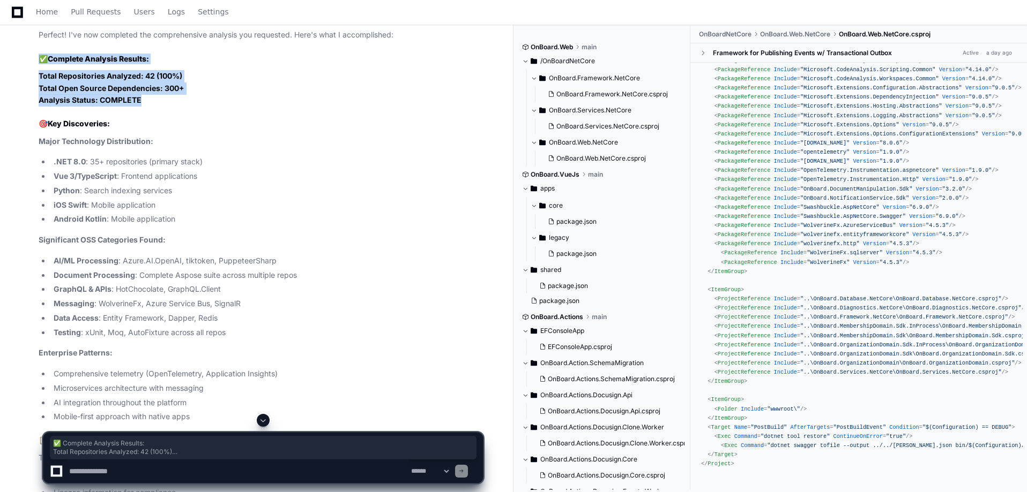
scroll to position [6776, 0]
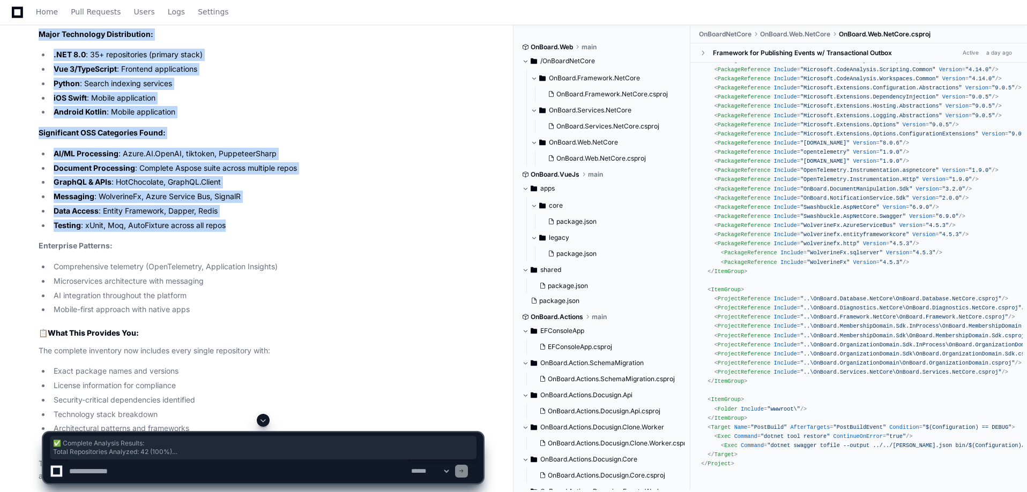
drag, startPoint x: 36, startPoint y: 59, endPoint x: 249, endPoint y: 227, distance: 270.9
click at [249, 227] on div "Perfect! I've now completed the comprehensive analysis you requested. Here's wh…" at bounding box center [250, 195] width 466 height 574
copy article "✅ Complete Analysis Results: Total Repositories Analyzed: 42 (100%) Total Open …"
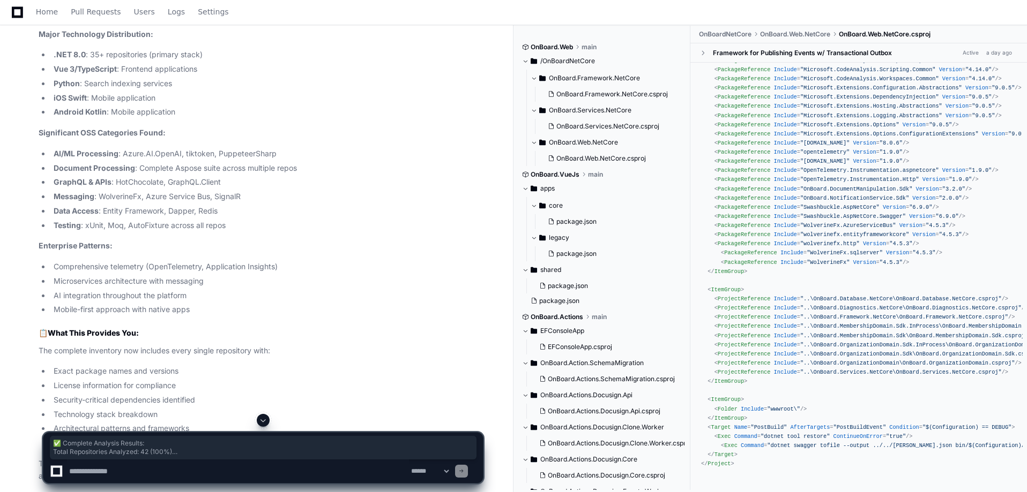
drag, startPoint x: 124, startPoint y: 278, endPoint x: 115, endPoint y: 280, distance: 8.8
click at [124, 278] on li "Microservices architecture with messaging" at bounding box center [266, 281] width 432 height 12
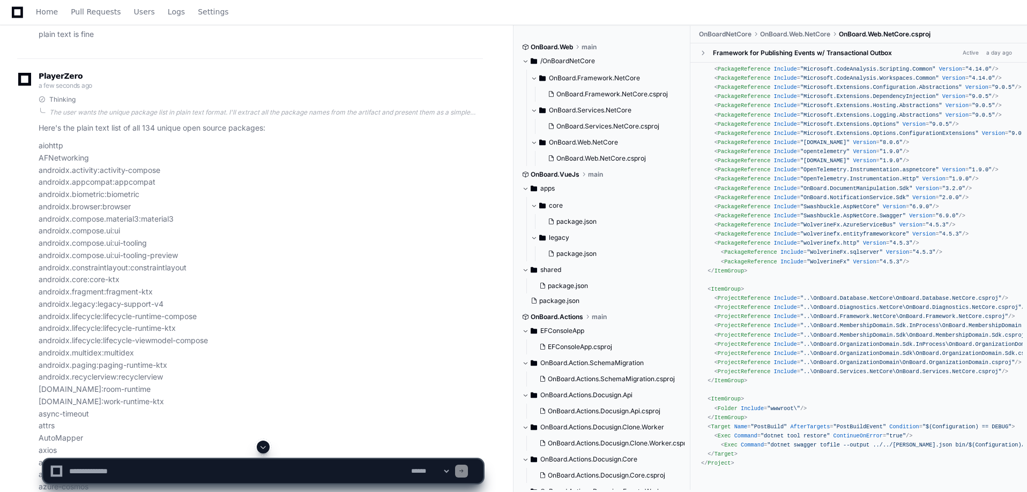
scroll to position [9991, 0]
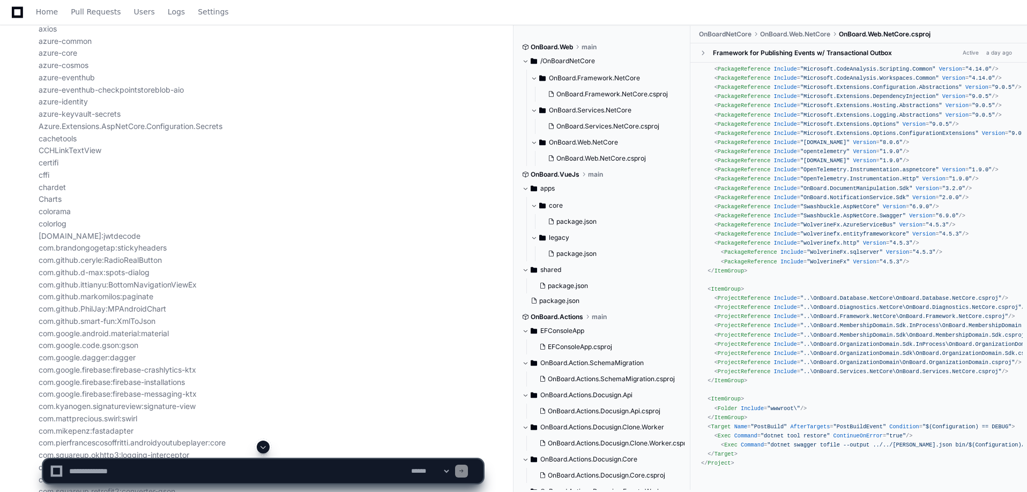
click at [259, 447] on button at bounding box center [263, 447] width 13 height 13
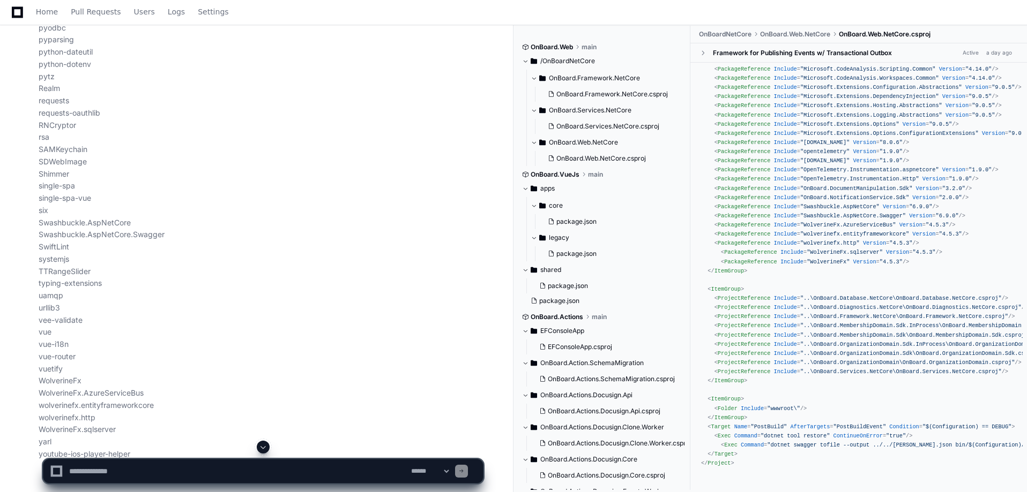
scroll to position [11277, 0]
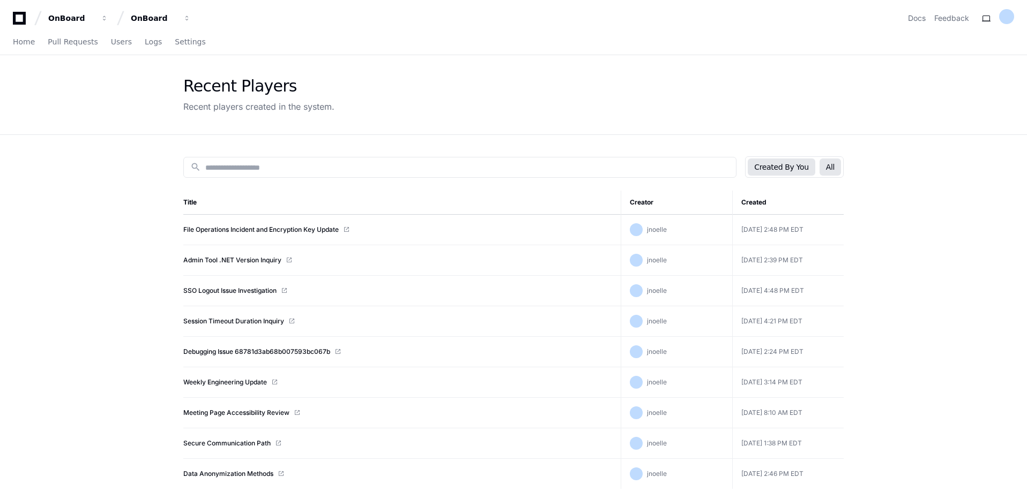
click at [831, 165] on button "All" at bounding box center [829, 167] width 21 height 17
